Goal: Information Seeking & Learning: Understand process/instructions

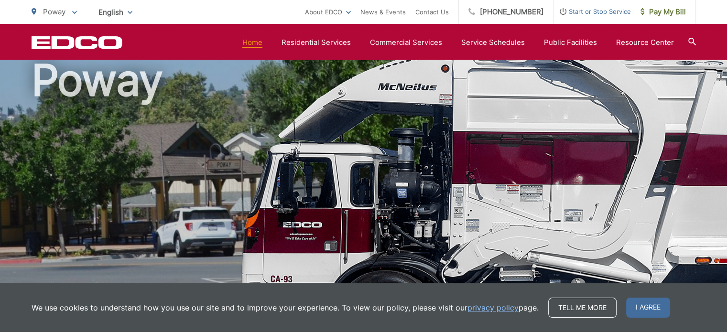
scroll to position [38, 0]
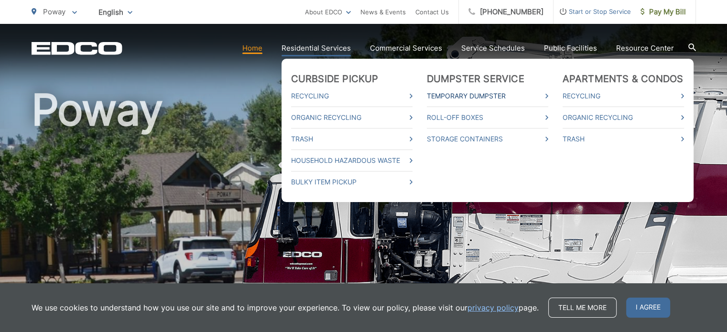
click at [462, 93] on link "Temporary Dumpster" at bounding box center [487, 95] width 121 height 11
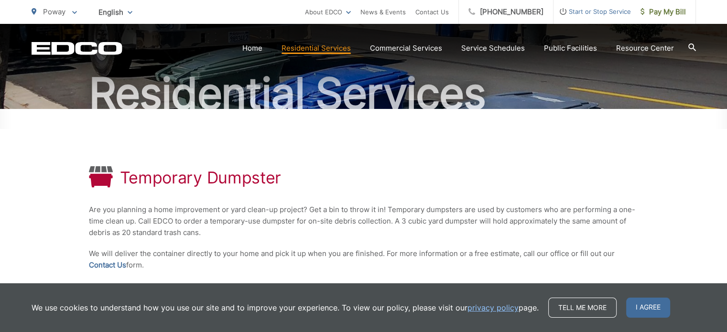
scroll to position [82, 0]
click at [493, 190] on div "Temporary Dumpster Are you planning a home improvement or yard clean-up project…" at bounding box center [363, 218] width 549 height 219
click at [493, 189] on div "Temporary Dumpster" at bounding box center [363, 177] width 549 height 23
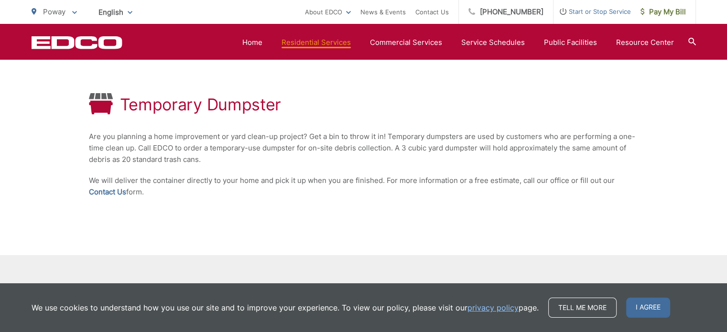
scroll to position [154, 0]
